Goal: Task Accomplishment & Management: Manage account settings

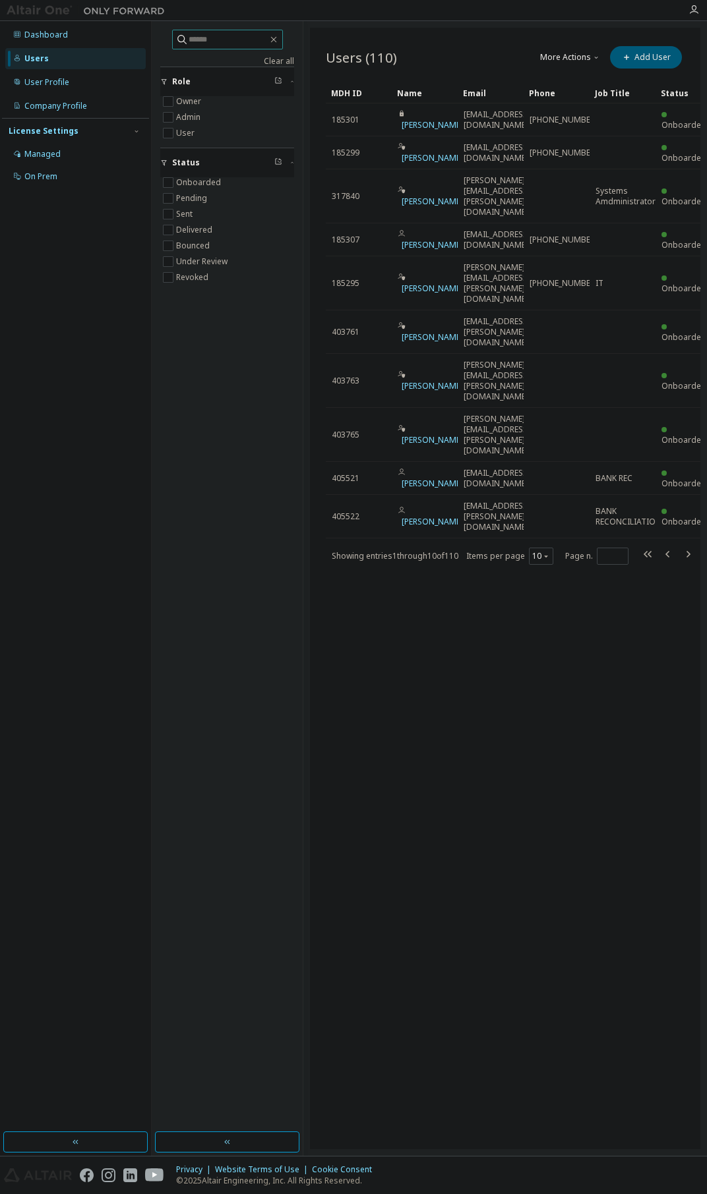
click at [197, 43] on input "text" at bounding box center [228, 39] width 79 height 13
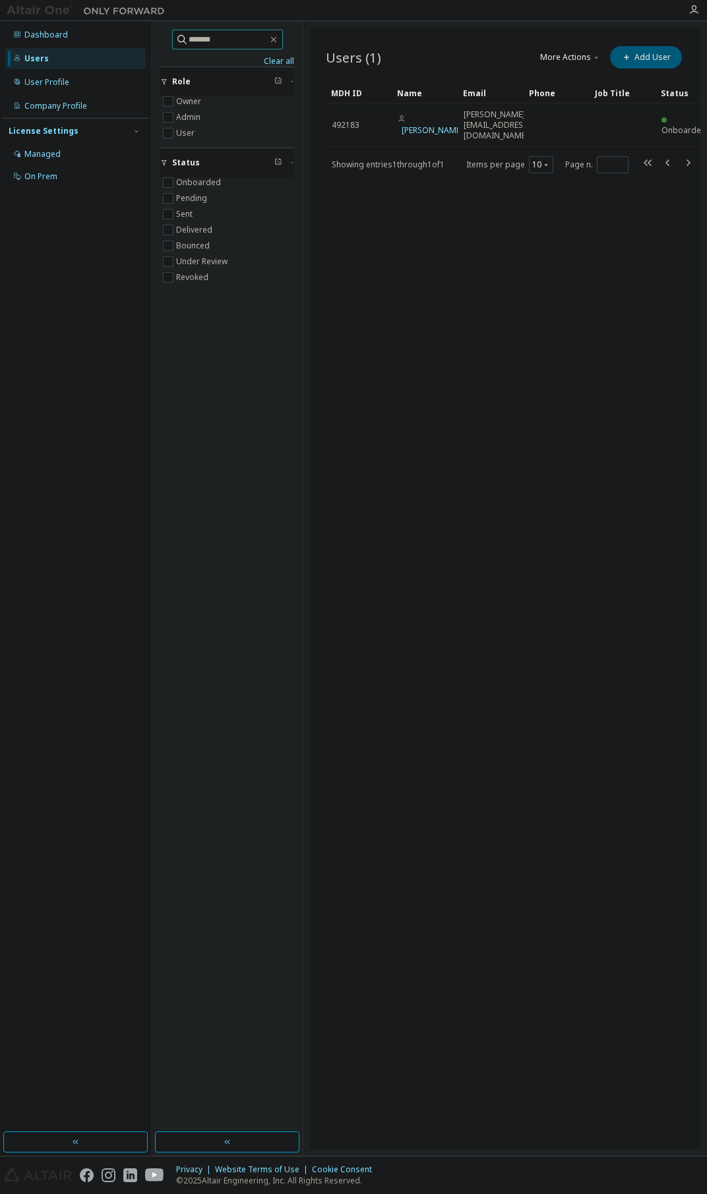
type input "*******"
drag, startPoint x: 281, startPoint y: 38, endPoint x: 307, endPoint y: 152, distance: 117.4
click at [279, 38] on icon "button" at bounding box center [273, 39] width 11 height 11
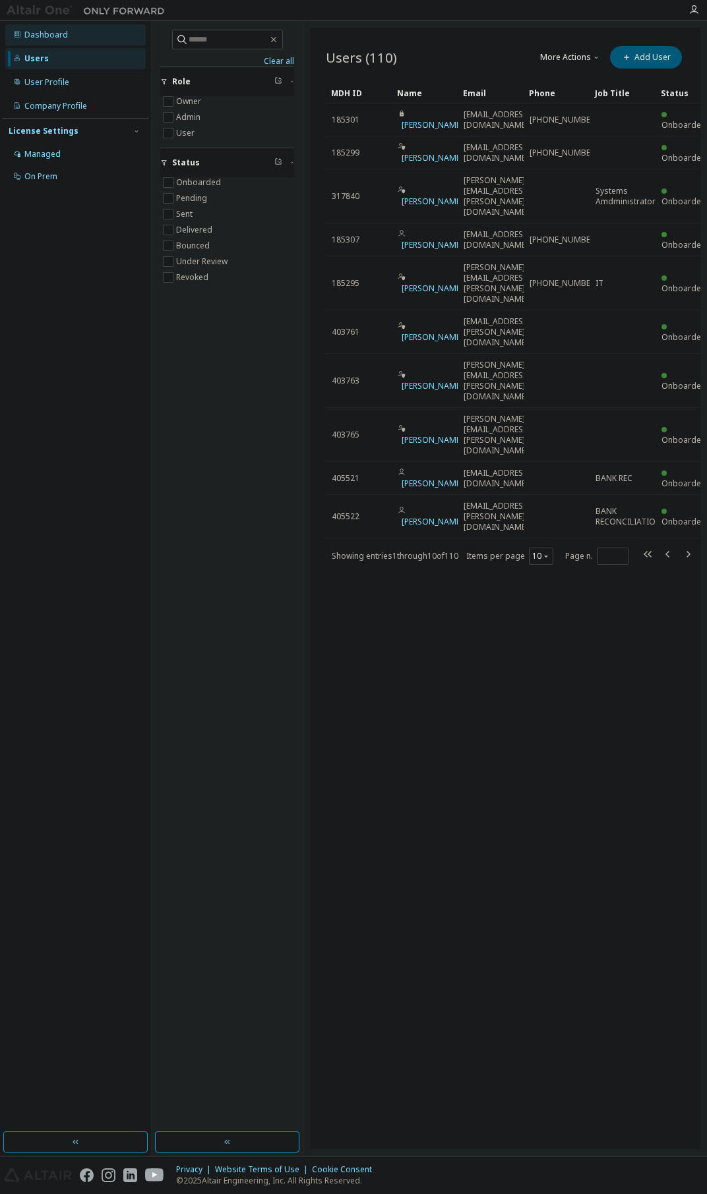
click at [51, 42] on div "Dashboard" at bounding box center [75, 34] width 140 height 21
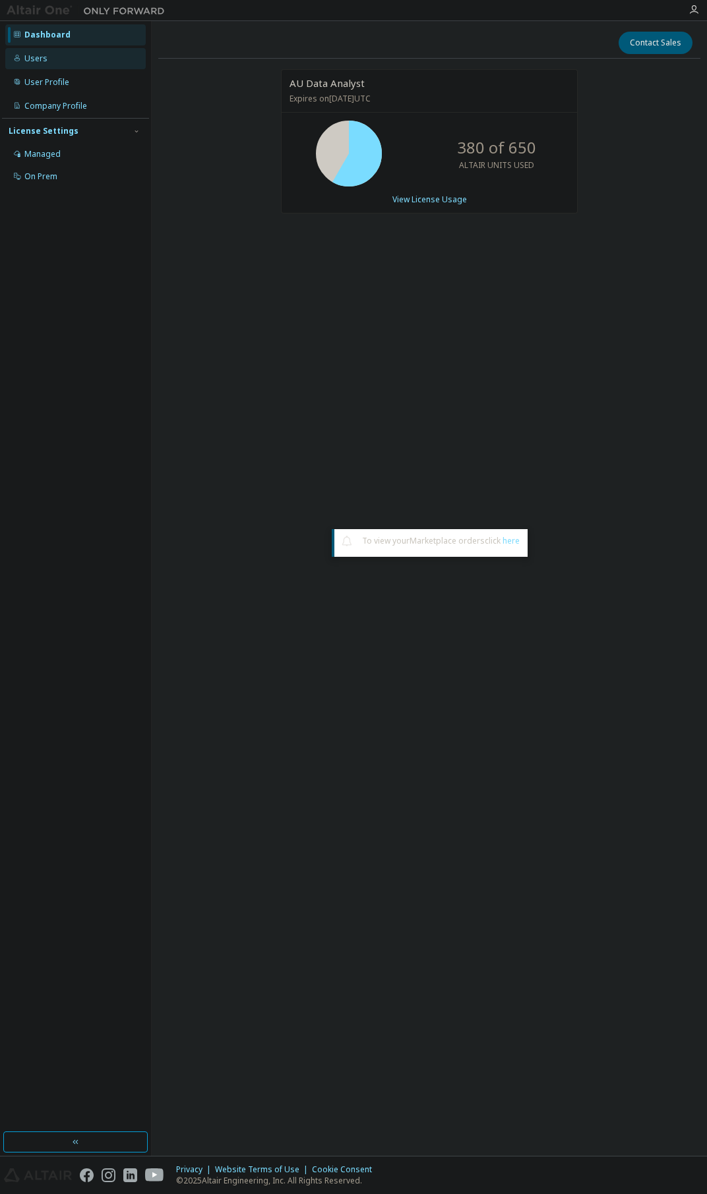
click at [52, 59] on div "Users" at bounding box center [75, 58] width 140 height 21
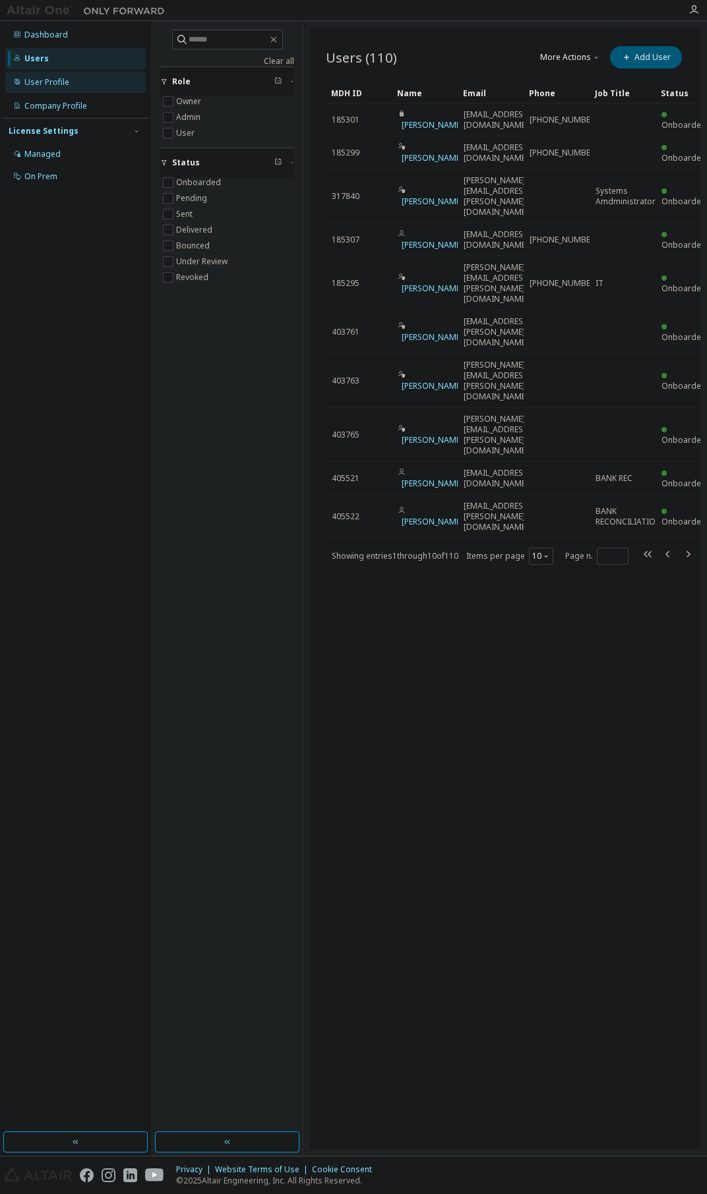
click at [55, 78] on div "User Profile" at bounding box center [46, 82] width 45 height 11
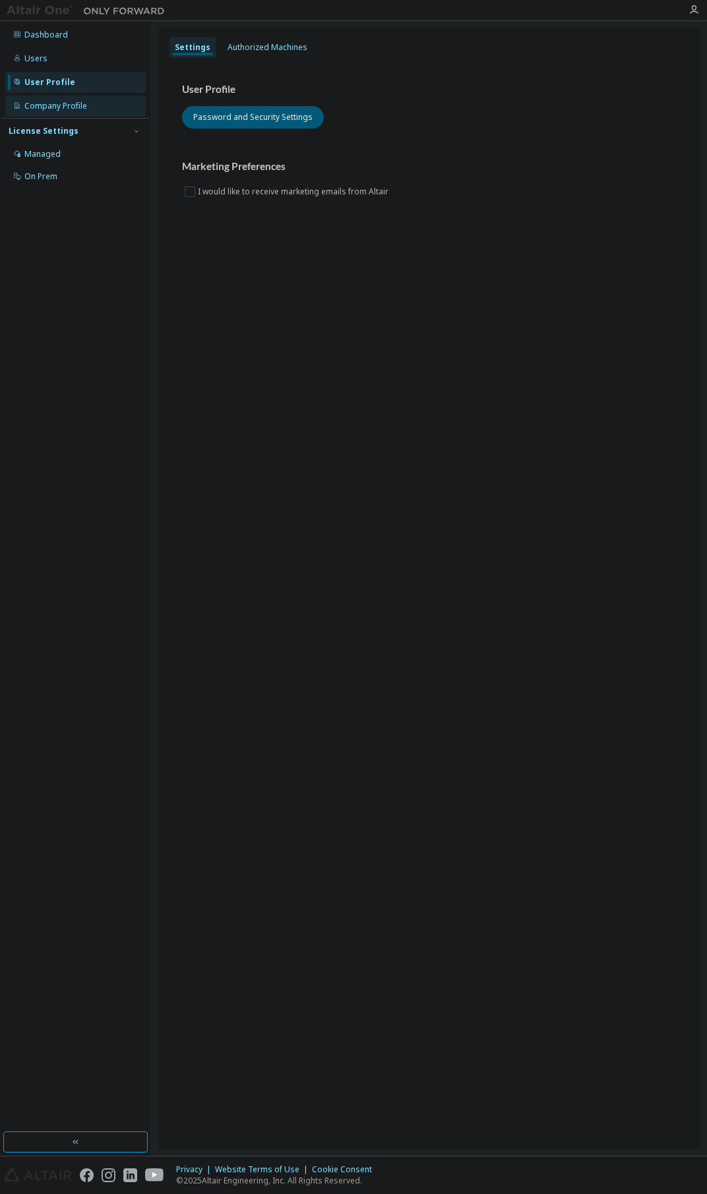
click at [51, 100] on div "Company Profile" at bounding box center [75, 106] width 140 height 21
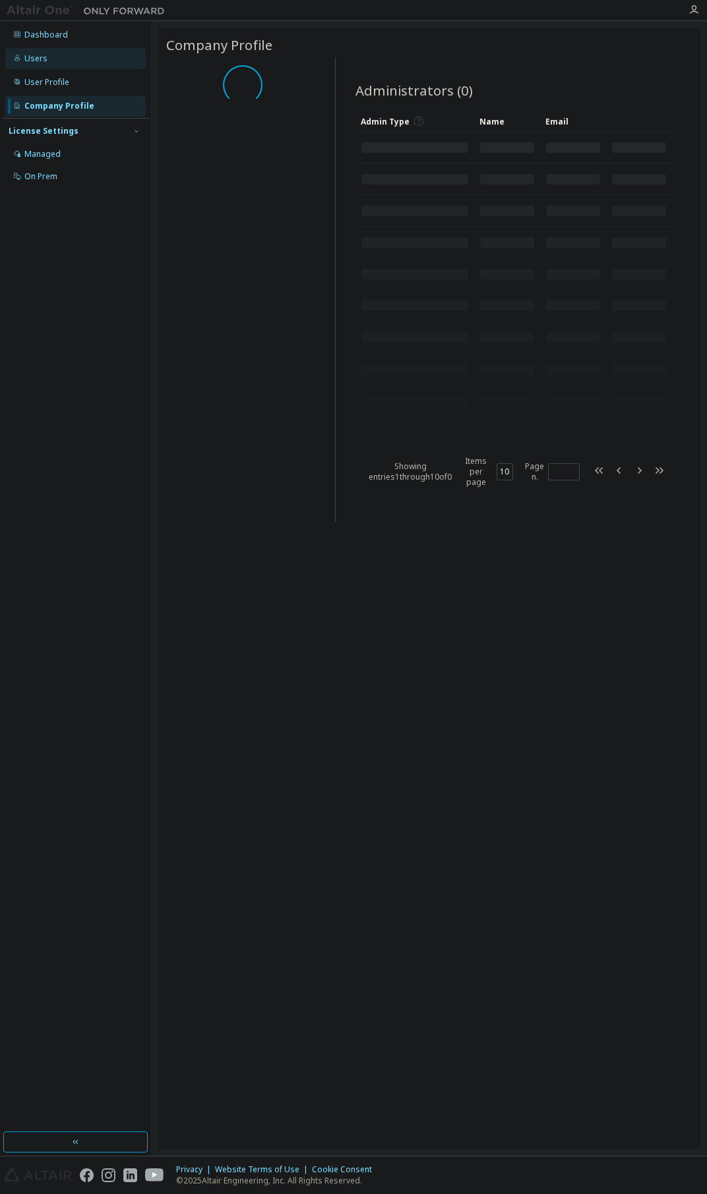
click at [38, 55] on div "Users" at bounding box center [35, 58] width 23 height 11
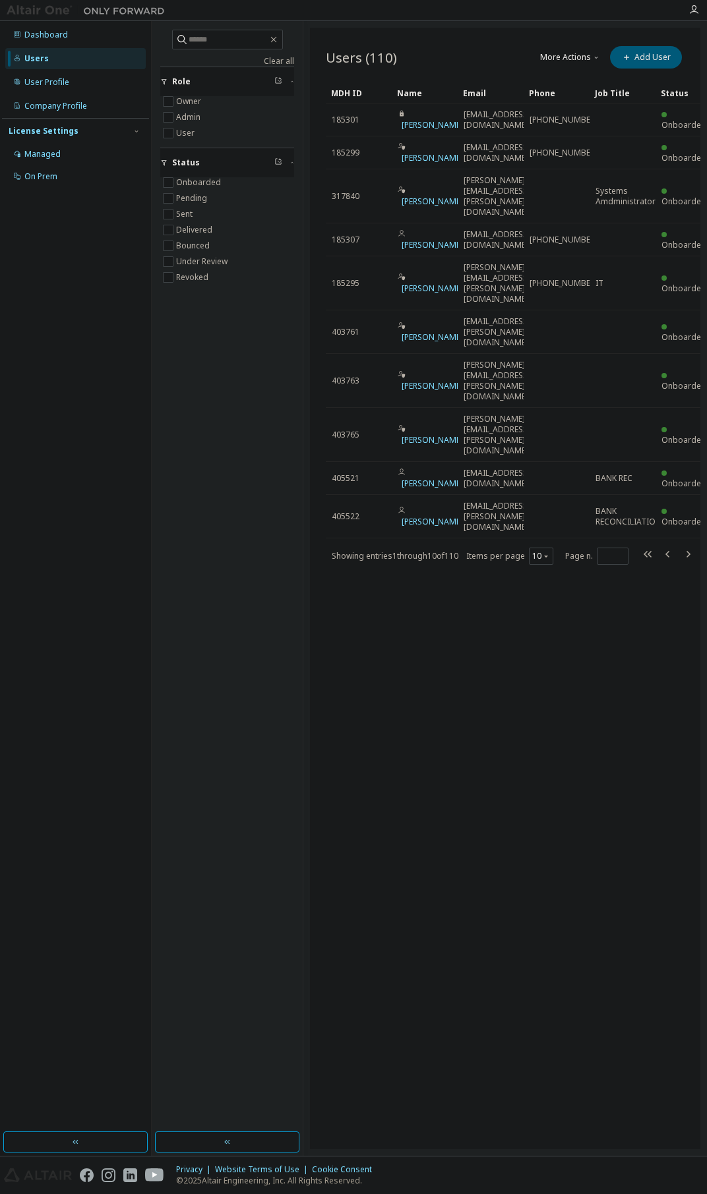
click at [80, 433] on div "Dashboard Users User Profile Company Profile License Settings Managed On Prem" at bounding box center [75, 576] width 147 height 1107
click at [74, 157] on div "Managed" at bounding box center [75, 154] width 140 height 21
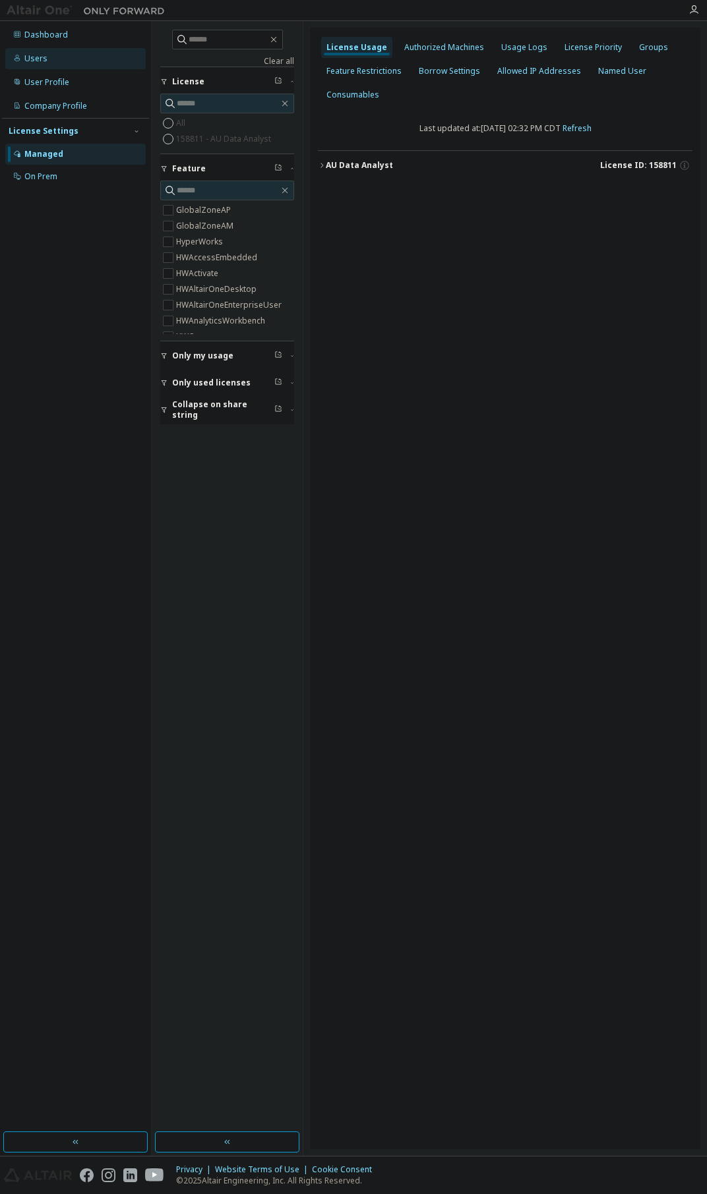
click at [52, 61] on div "Users" at bounding box center [75, 58] width 140 height 21
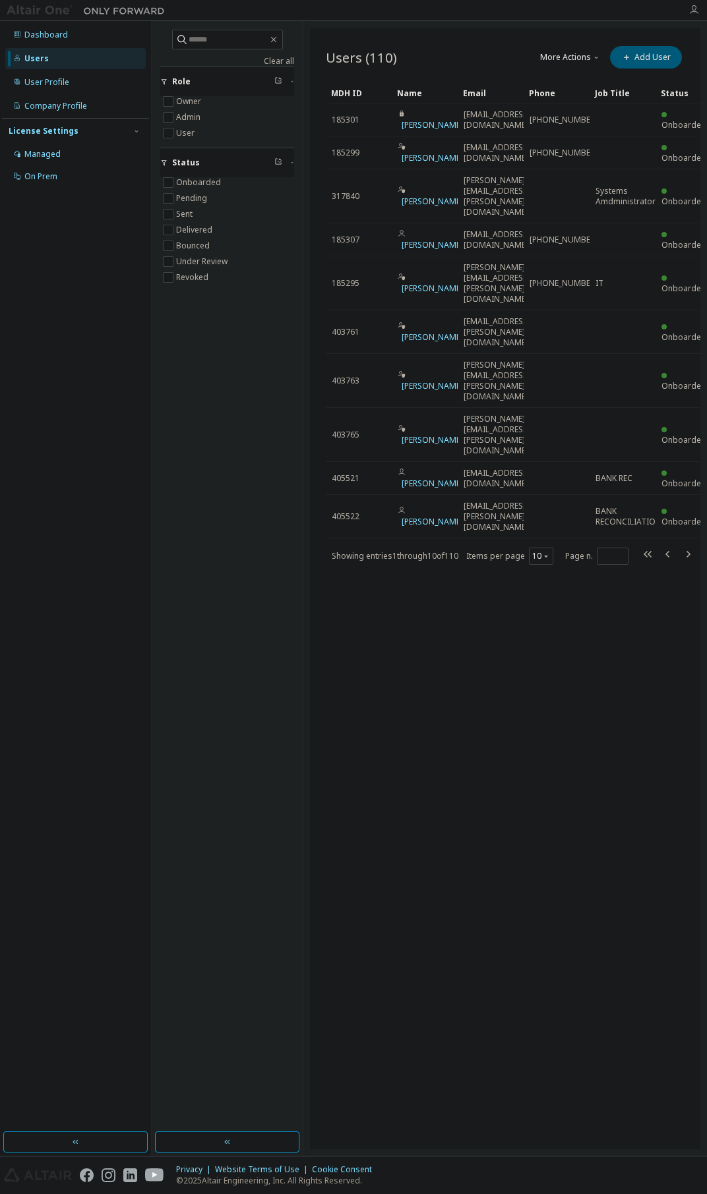
click at [692, 6] on icon "button" at bounding box center [693, 10] width 11 height 11
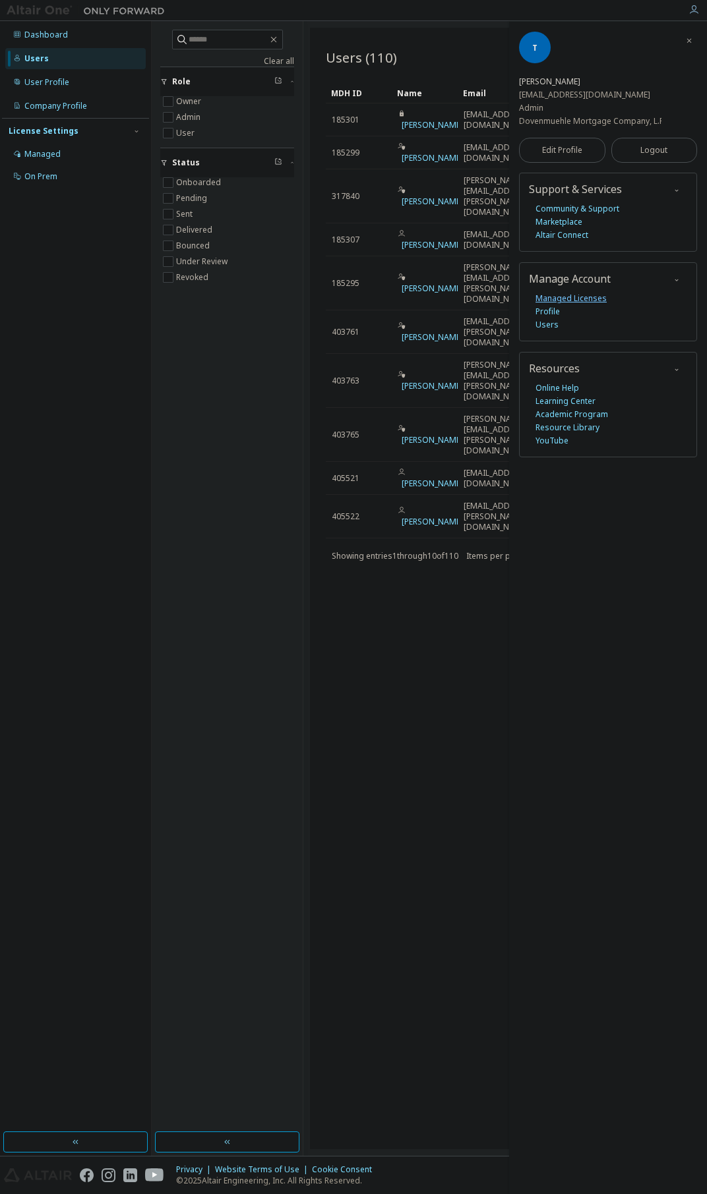
click at [572, 299] on link "Managed Licenses" at bounding box center [570, 298] width 71 height 13
click at [548, 326] on link "Users" at bounding box center [546, 324] width 23 height 13
click at [42, 78] on div "User Profile" at bounding box center [46, 82] width 45 height 11
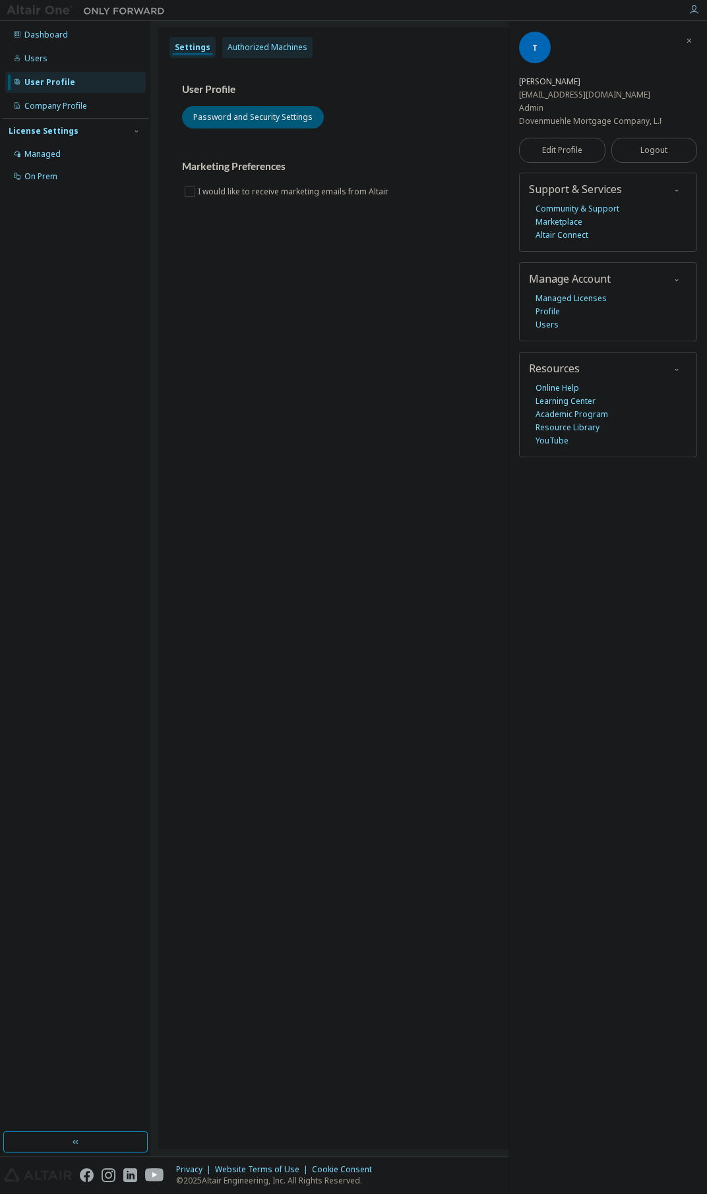
click at [274, 45] on div "Authorized Machines" at bounding box center [267, 47] width 80 height 11
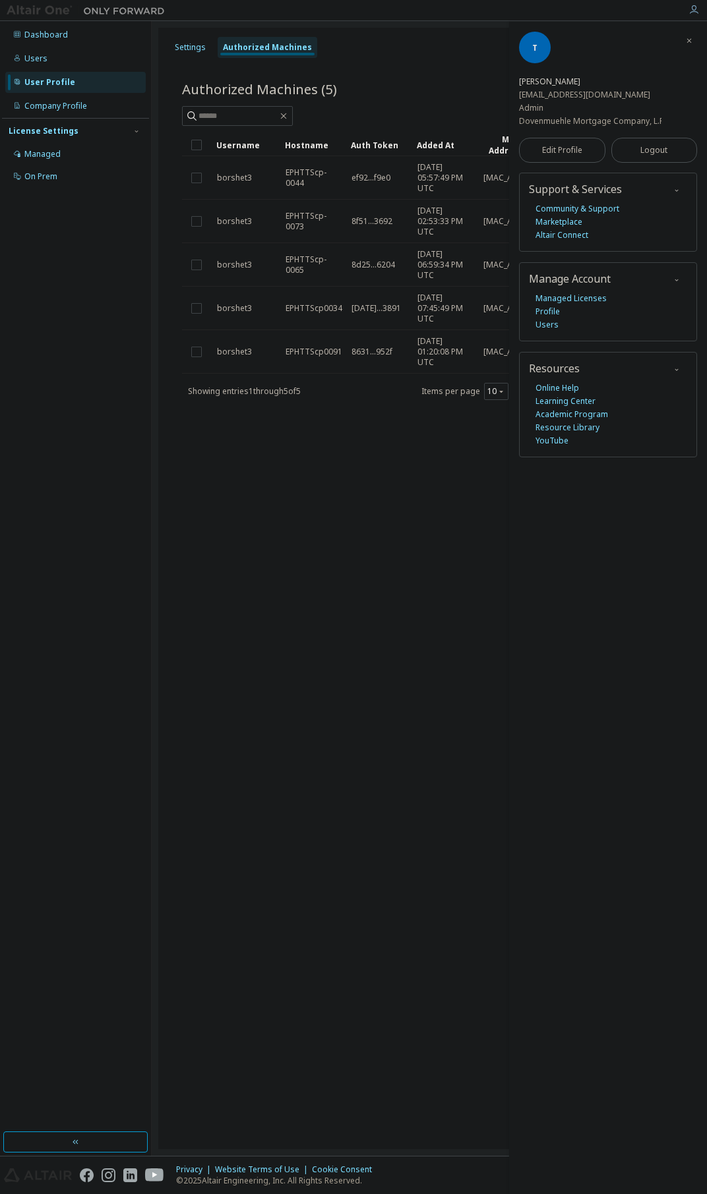
click at [690, 38] on icon "button" at bounding box center [689, 41] width 8 height 8
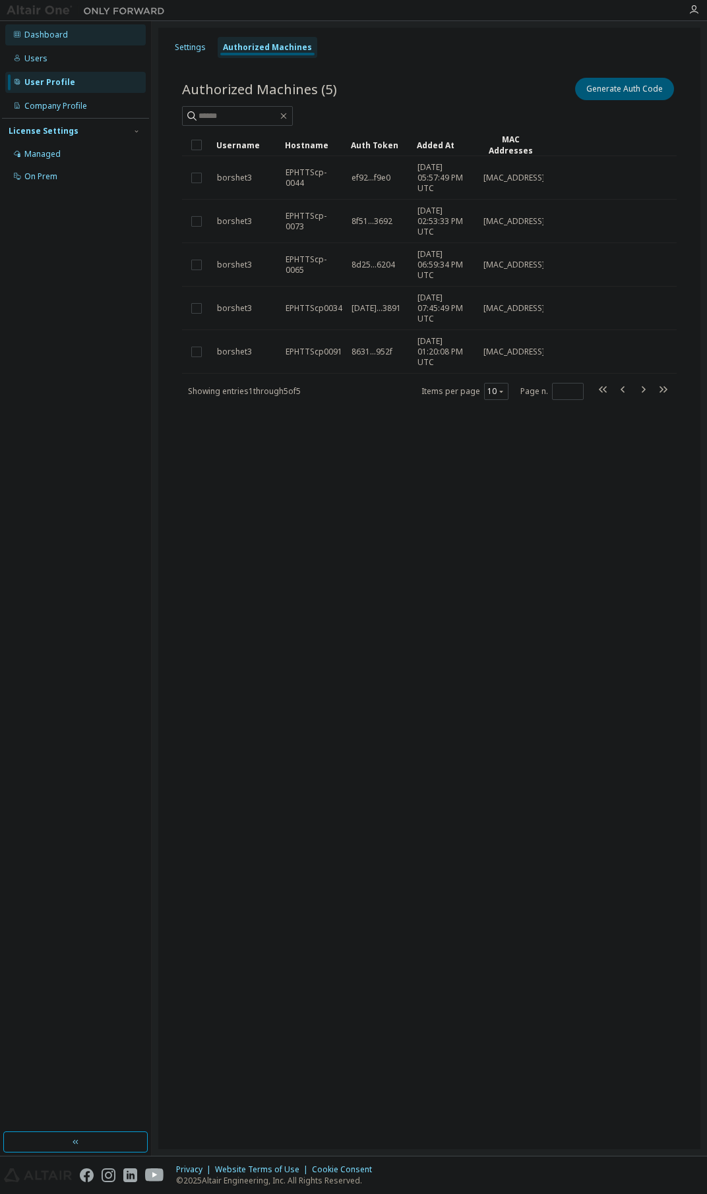
click at [57, 34] on div "Dashboard" at bounding box center [46, 35] width 44 height 11
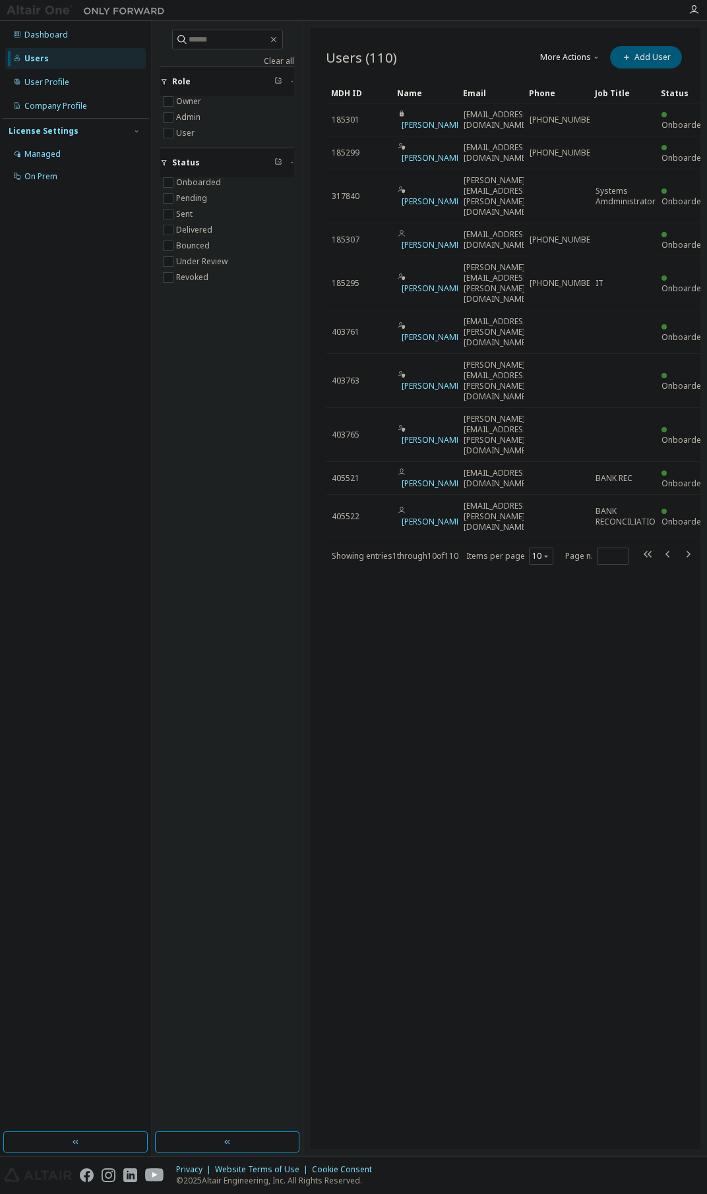
click at [579, 57] on button "More Actions" at bounding box center [570, 57] width 63 height 22
